Goal: Navigation & Orientation: Find specific page/section

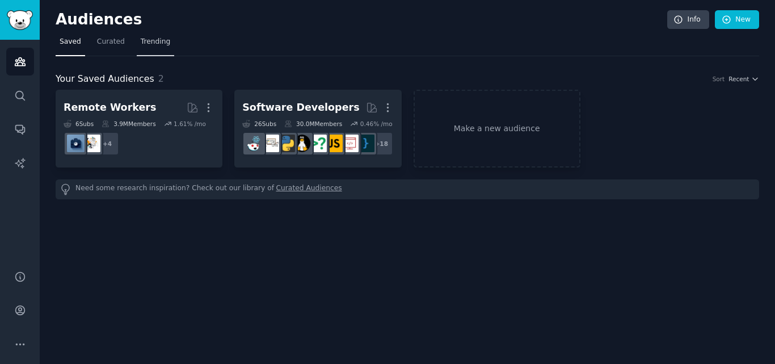
click at [145, 36] on link "Trending" at bounding box center [155, 44] width 37 height 23
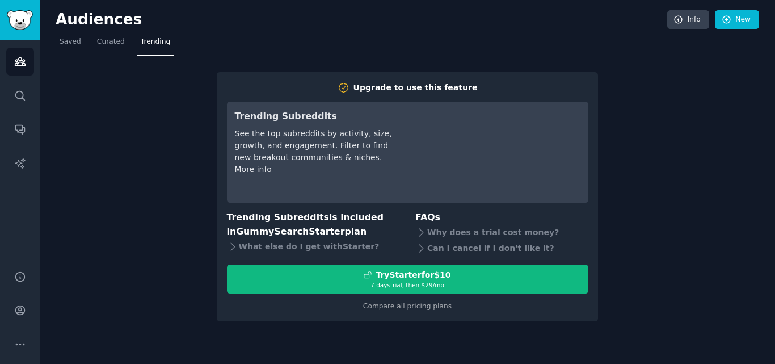
click at [95, 117] on div "Upgrade to use this feature Trending Subreddits See the top subreddits by activ…" at bounding box center [408, 188] width 704 height 265
click at [108, 43] on span "Curated" at bounding box center [111, 42] width 28 height 10
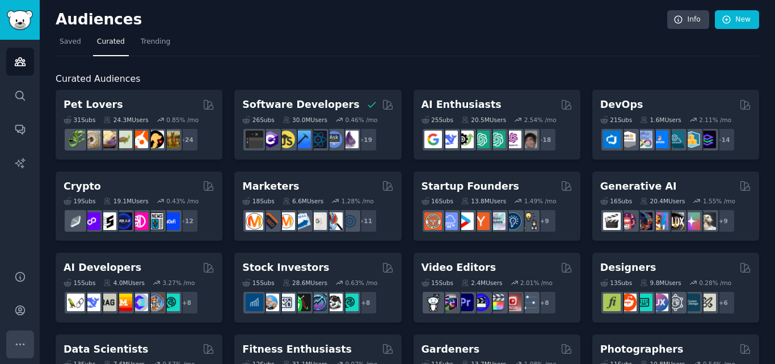
click at [23, 338] on icon "Sidebar" at bounding box center [20, 344] width 12 height 12
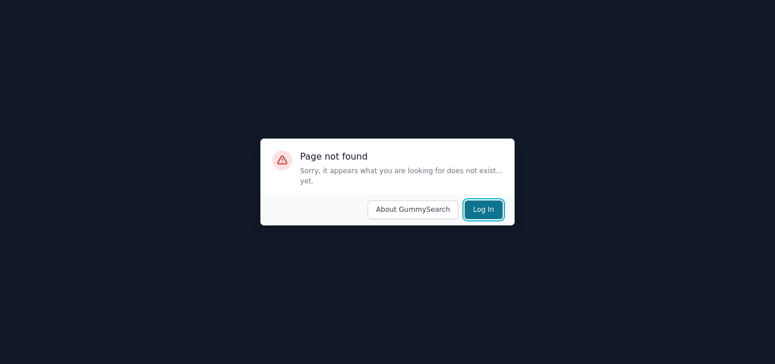
drag, startPoint x: 0, startPoint y: 0, endPoint x: 478, endPoint y: 205, distance: 520.4
click at [478, 205] on button "Log In" at bounding box center [484, 209] width 38 height 19
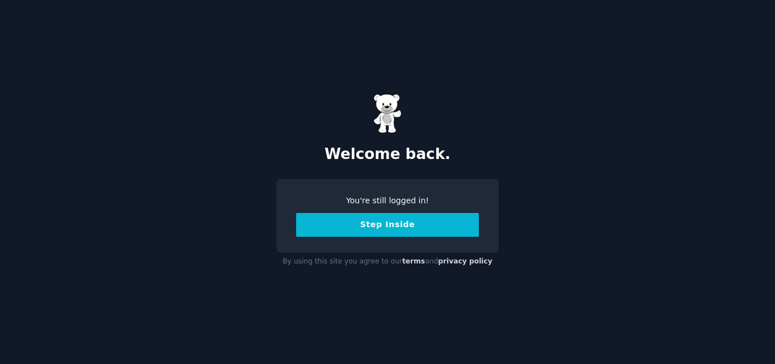
click at [407, 225] on button "Step Inside" at bounding box center [387, 225] width 183 height 24
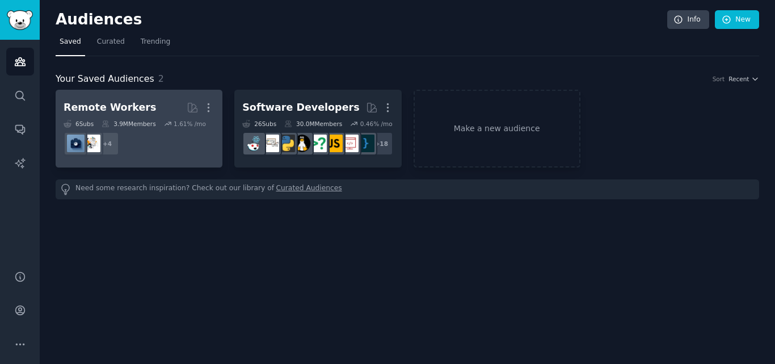
click at [114, 107] on div "Remote Workers" at bounding box center [110, 107] width 92 height 14
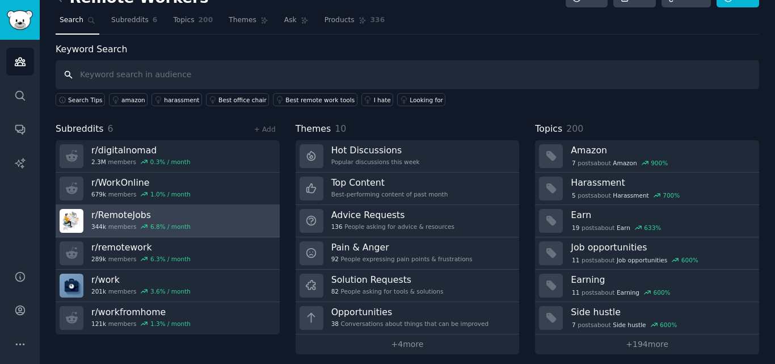
scroll to position [28, 0]
